Goal: Register for event/course

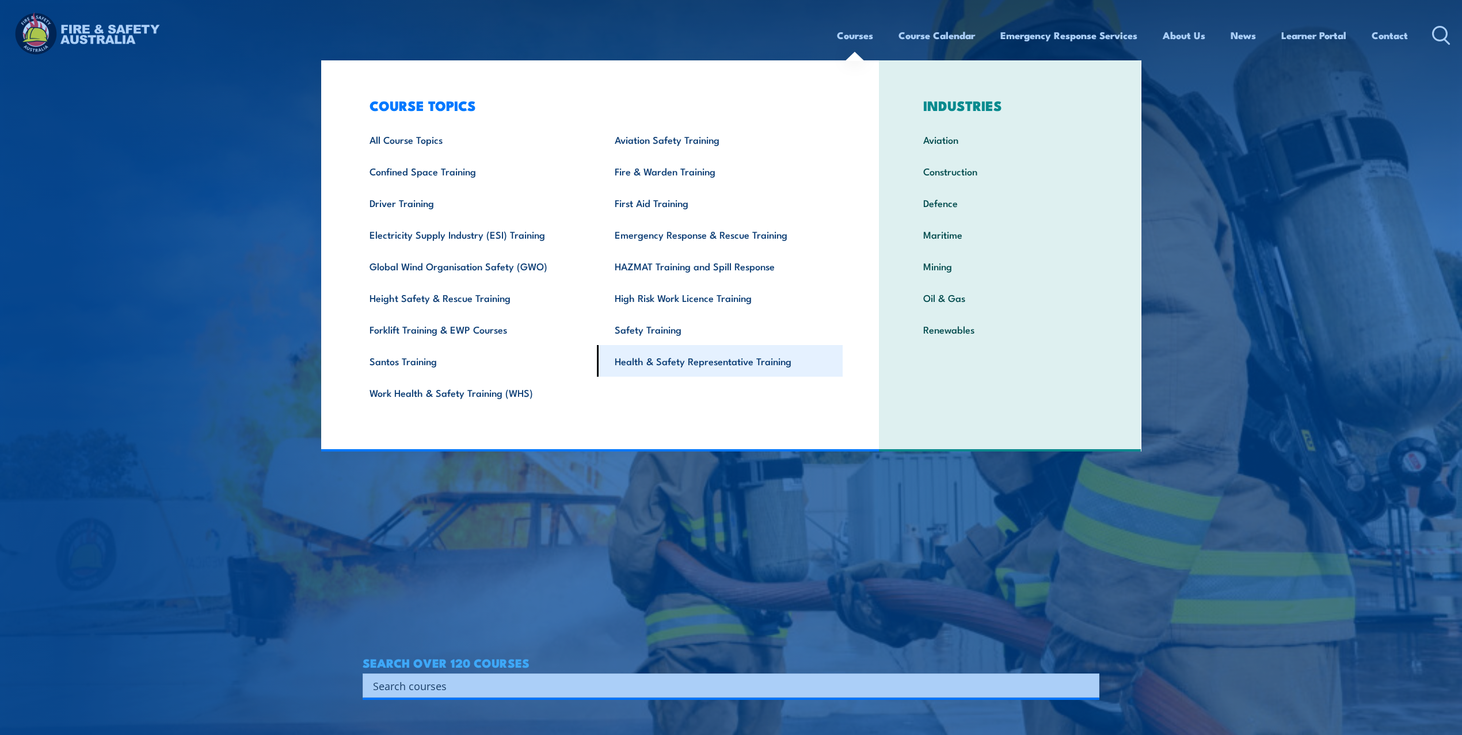
click at [712, 357] on link "Health & Safety Representative Training" at bounding box center [720, 361] width 246 height 32
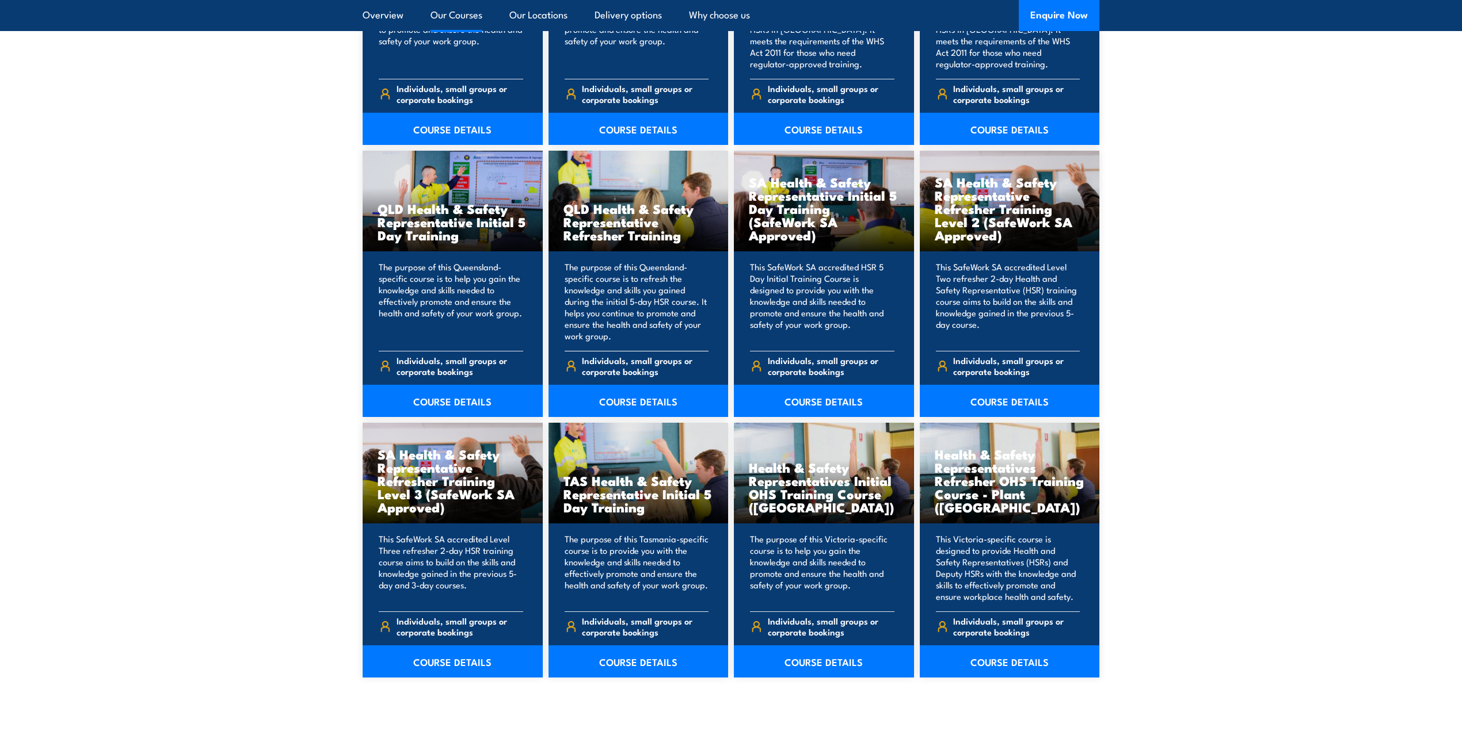
scroll to position [1381, 0]
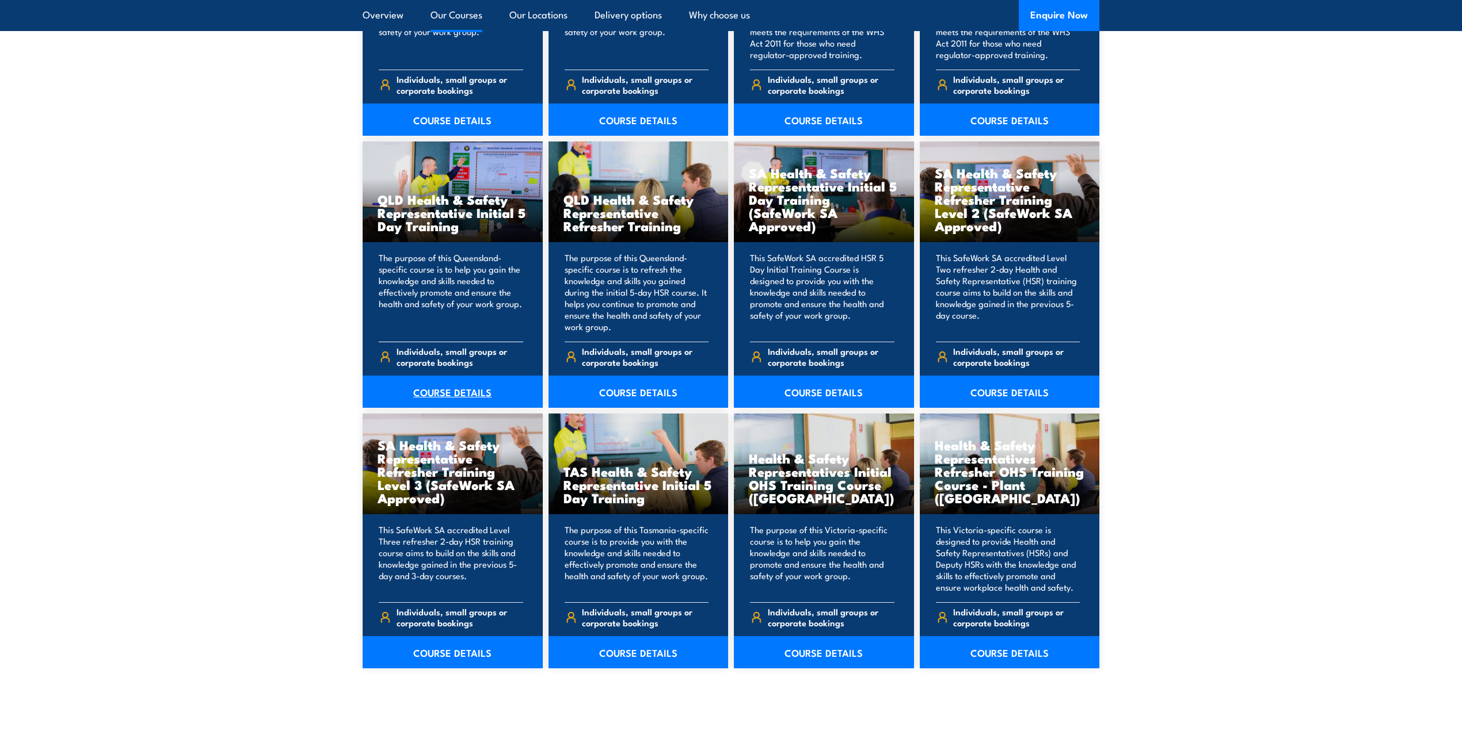
click at [453, 387] on link "COURSE DETAILS" at bounding box center [453, 392] width 180 height 32
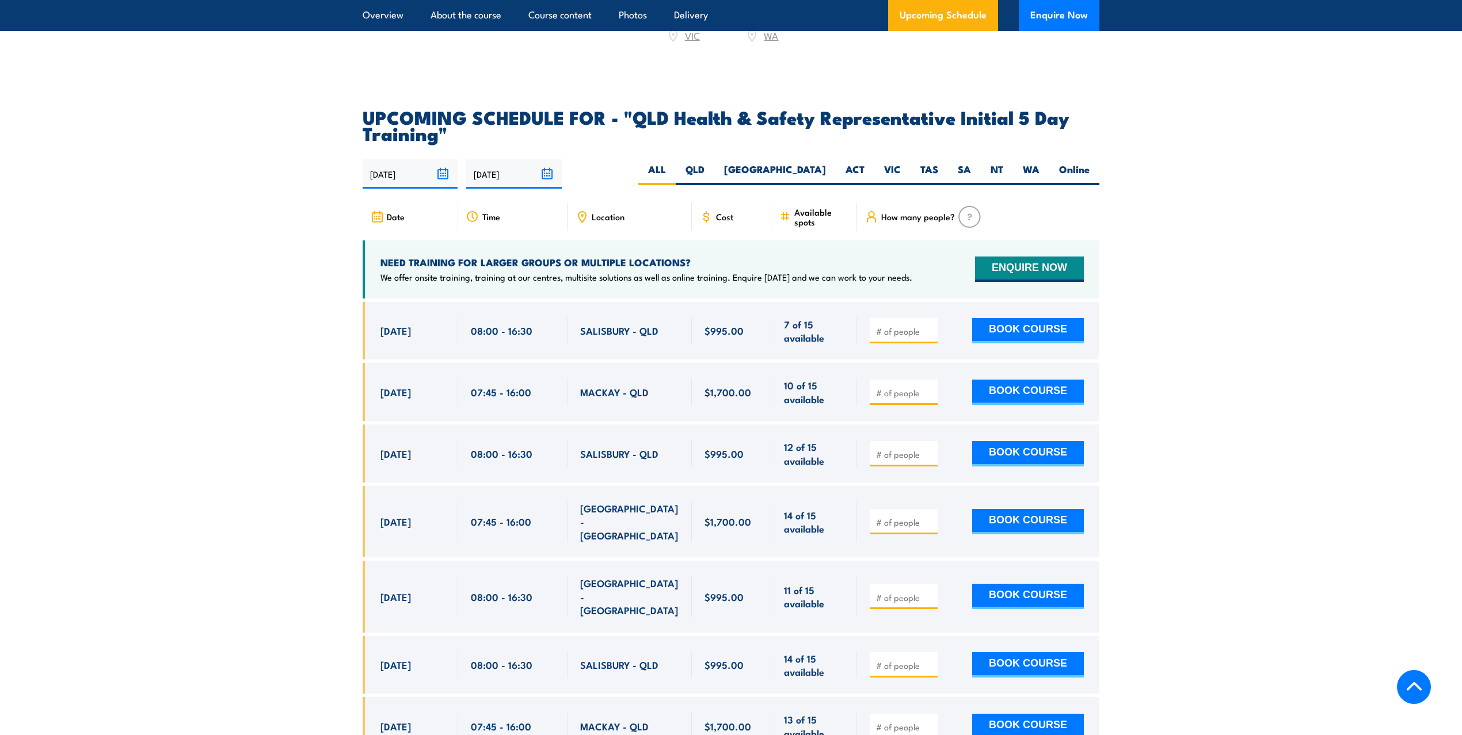
scroll to position [1918, 0]
